Goal: Navigation & Orientation: Find specific page/section

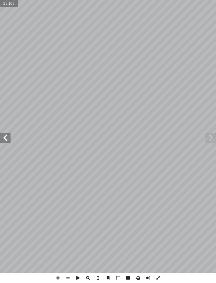
click at [7, 138] on span at bounding box center [5, 137] width 11 height 11
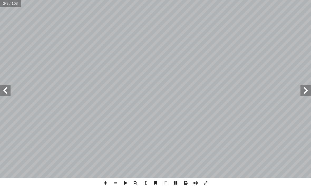
click at [8, 88] on span at bounding box center [5, 90] width 11 height 11
click at [8, 94] on span at bounding box center [5, 90] width 11 height 11
click at [7, 89] on span at bounding box center [5, 90] width 11 height 11
